Goal: Leave review/rating

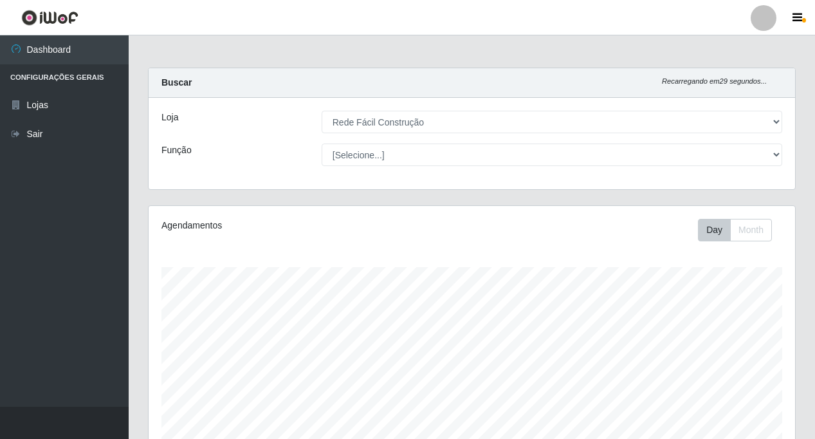
select select "318"
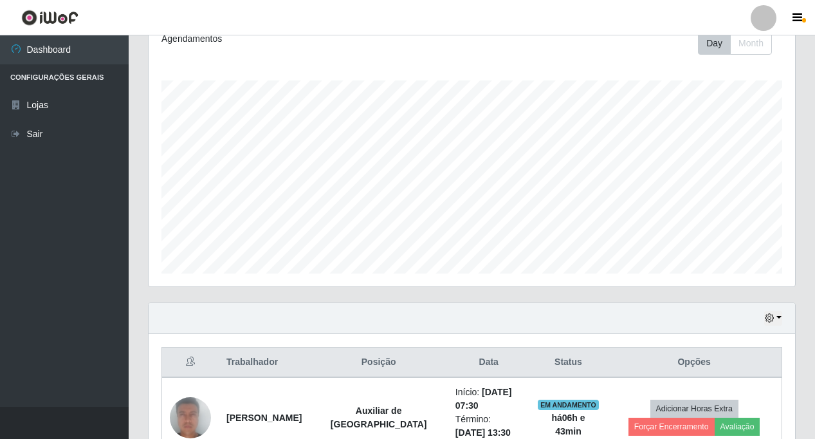
scroll to position [267, 647]
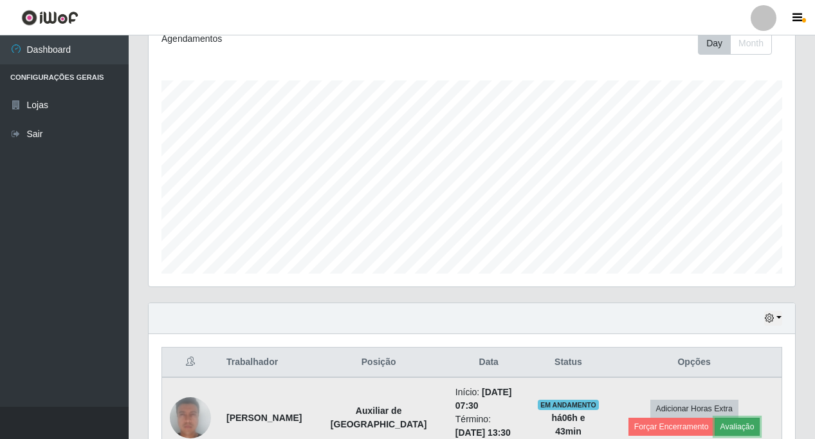
click at [715, 425] on button "Avaliação" at bounding box center [738, 427] width 46 height 18
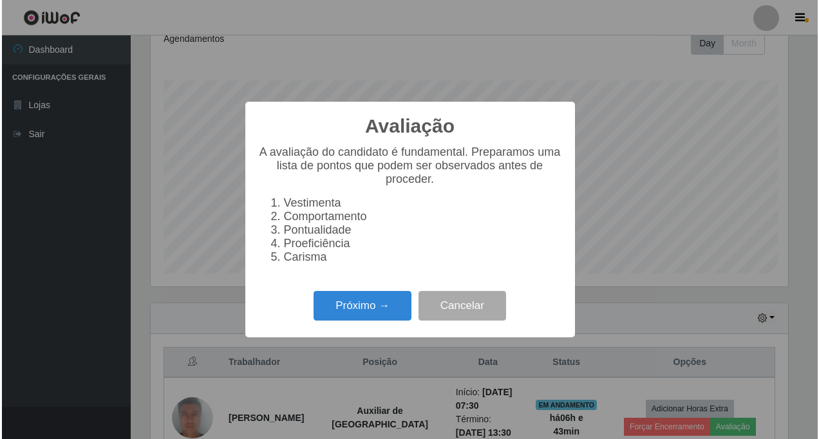
scroll to position [267, 640]
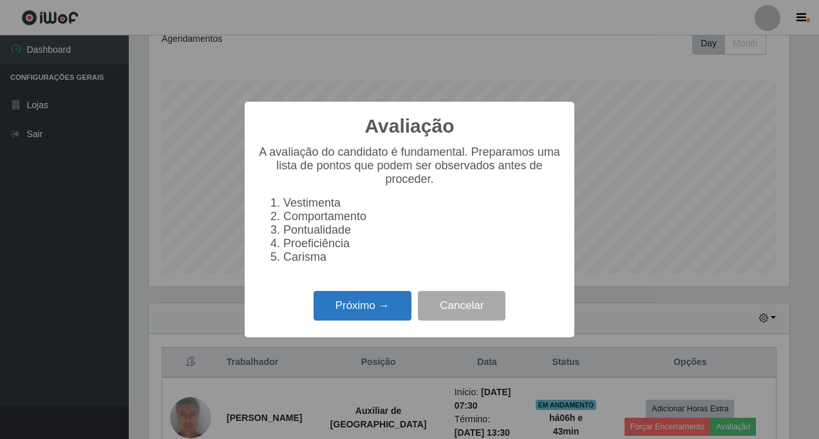
click at [340, 310] on button "Próximo →" at bounding box center [362, 306] width 98 height 30
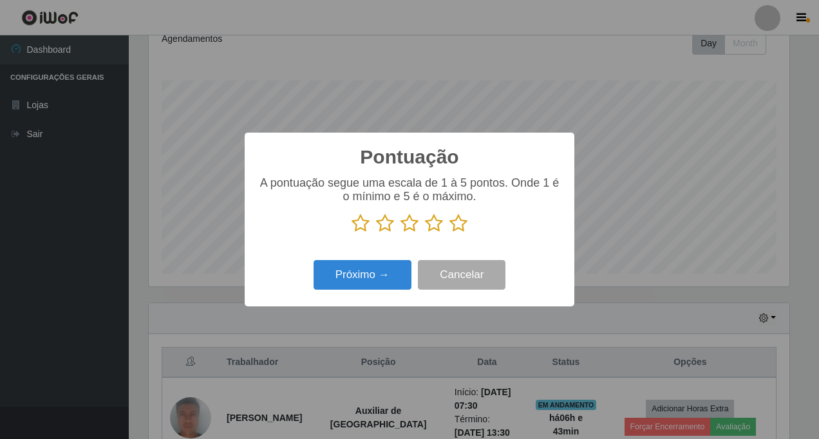
click at [456, 225] on icon at bounding box center [458, 223] width 18 height 19
click at [449, 233] on input "radio" at bounding box center [449, 233] width 0 height 0
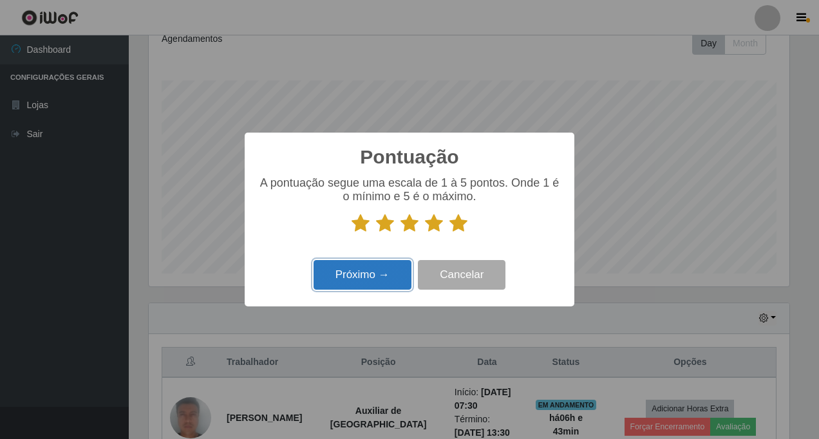
click at [339, 277] on button "Próximo →" at bounding box center [362, 275] width 98 height 30
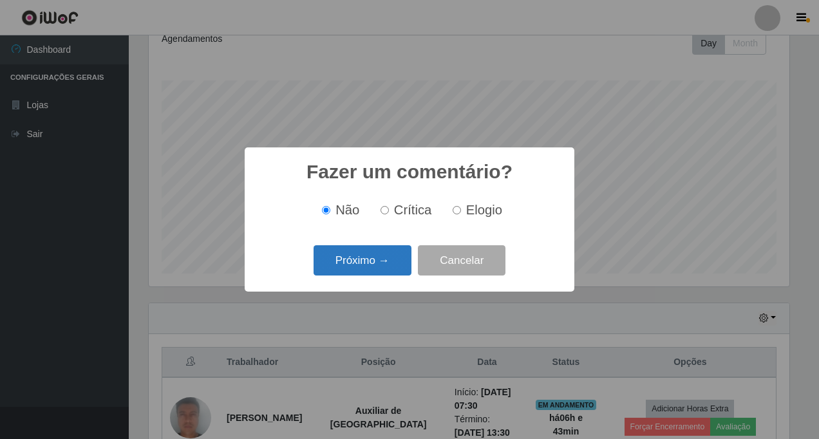
click at [360, 257] on button "Próximo →" at bounding box center [362, 260] width 98 height 30
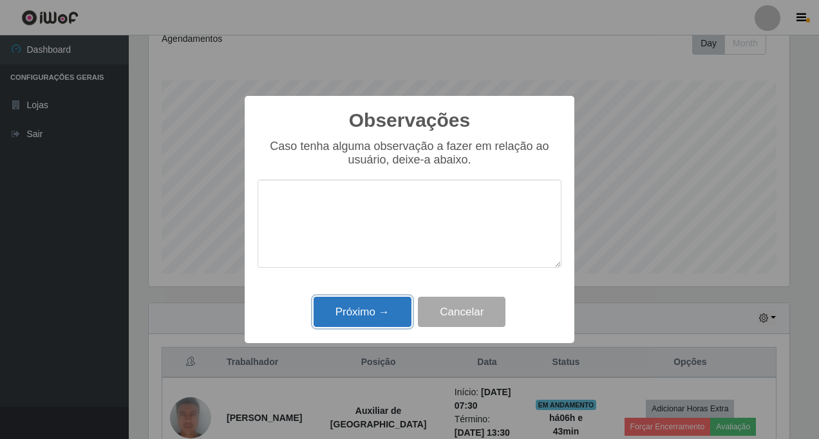
click at [369, 308] on button "Próximo →" at bounding box center [362, 312] width 98 height 30
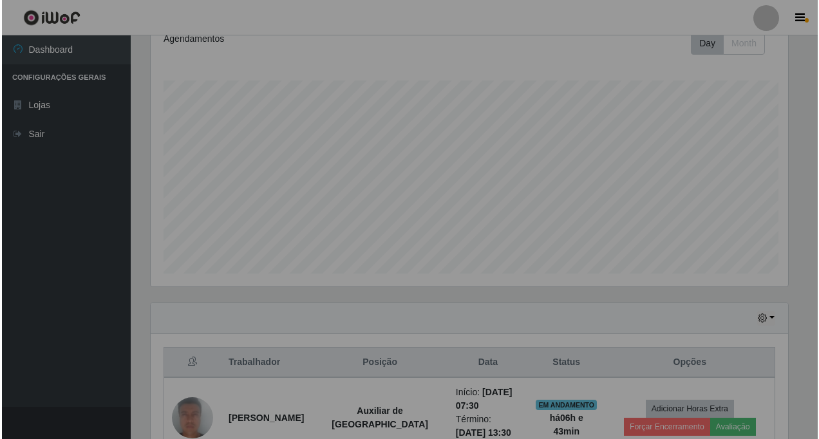
scroll to position [267, 647]
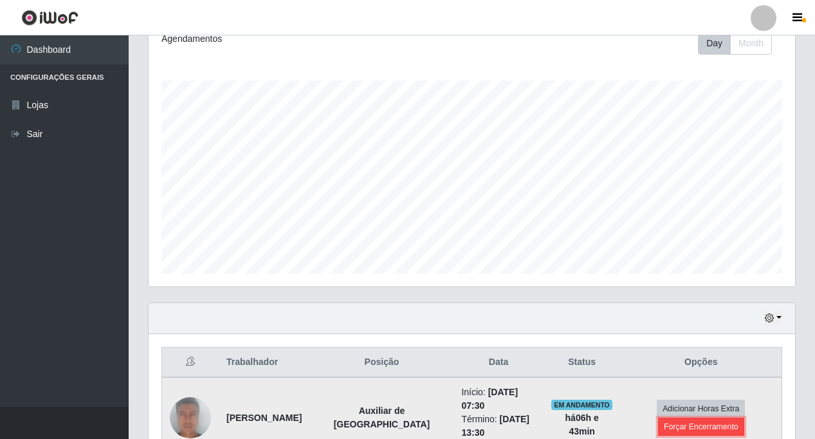
click at [687, 427] on button "Forçar Encerramento" at bounding box center [701, 427] width 86 height 18
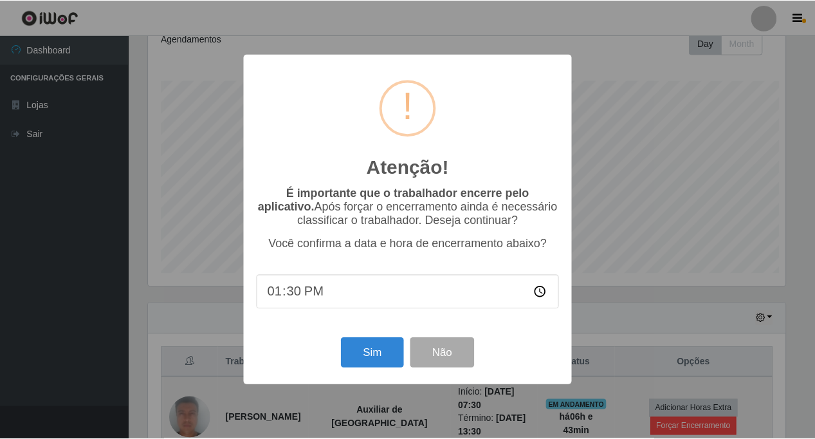
scroll to position [267, 640]
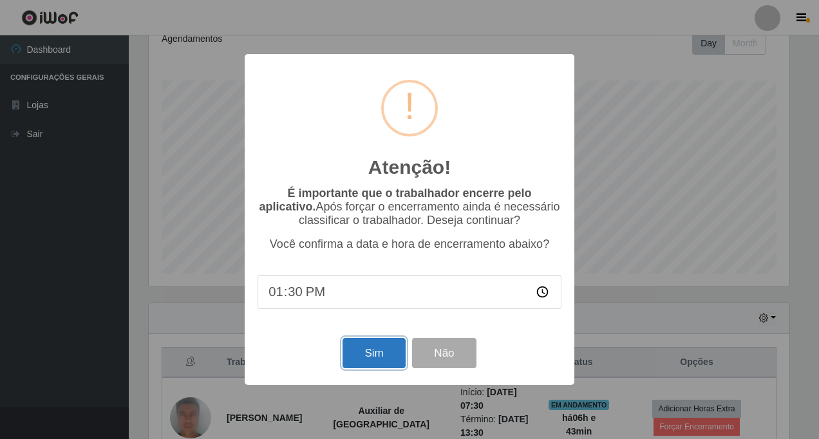
click at [375, 351] on button "Sim" at bounding box center [373, 353] width 62 height 30
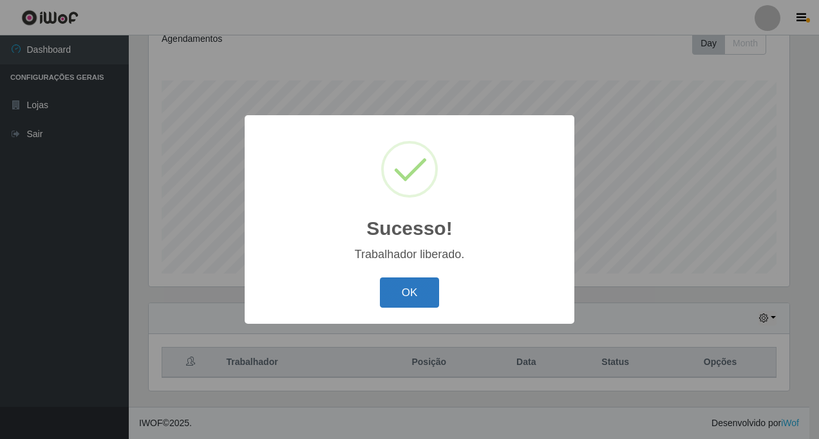
click at [397, 293] on button "OK" at bounding box center [410, 292] width 60 height 30
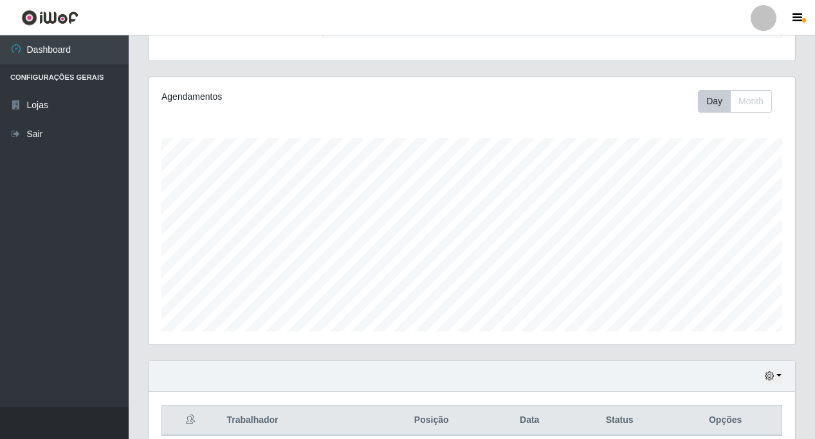
scroll to position [187, 0]
